Goal: Information Seeking & Learning: Learn about a topic

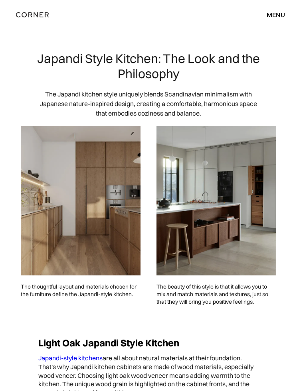
click at [120, 243] on img at bounding box center [81, 201] width 120 height 150
click at [109, 245] on img at bounding box center [81, 201] width 120 height 150
click at [225, 215] on img at bounding box center [216, 201] width 120 height 150
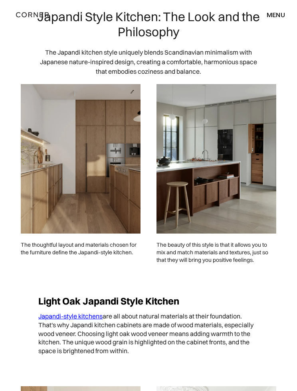
scroll to position [43, 0]
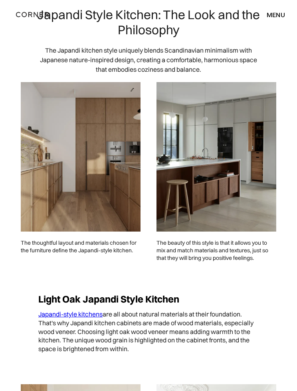
click at [223, 169] on img at bounding box center [216, 158] width 120 height 150
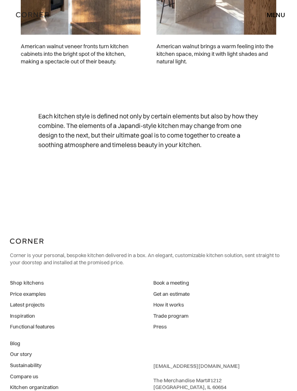
scroll to position [1410, 0]
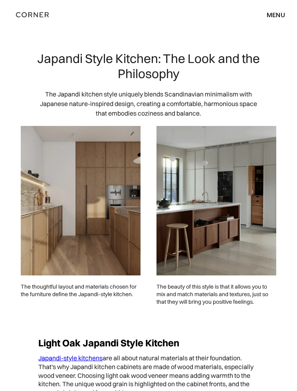
click at [127, 239] on img at bounding box center [81, 201] width 120 height 150
click at [114, 252] on img at bounding box center [81, 201] width 120 height 150
click at [109, 241] on img at bounding box center [81, 201] width 120 height 150
click at [117, 247] on img at bounding box center [81, 201] width 120 height 150
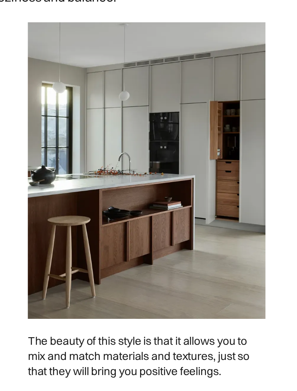
click at [13, 118] on div "The thoughtful layout and materials chosen for the furniture define the Japandi…" at bounding box center [81, 220] width 136 height 204
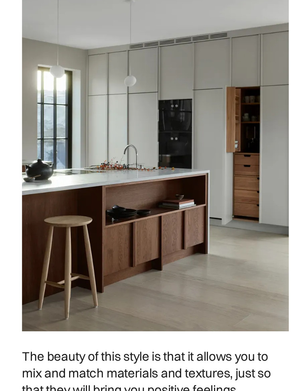
click at [156, 126] on img at bounding box center [216, 201] width 120 height 150
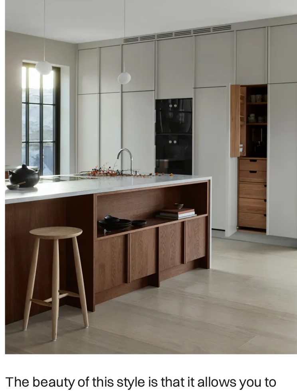
click at [148, 118] on div "The beauty of this style is that it allows you to mix and match materials and t…" at bounding box center [216, 220] width 136 height 204
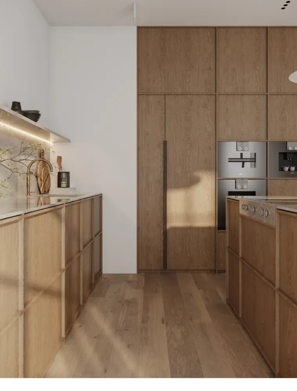
click at [112, 126] on img at bounding box center [81, 201] width 120 height 150
